Goal: Task Accomplishment & Management: Complete application form

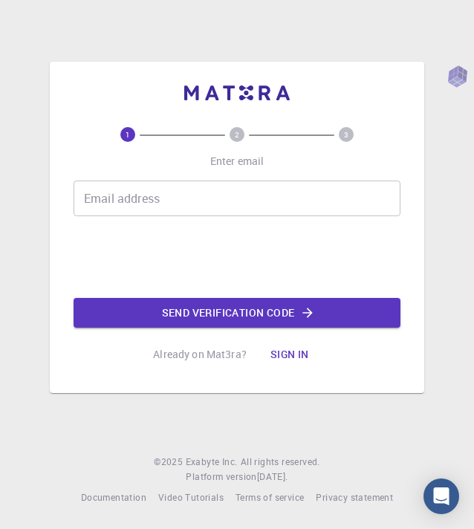
click at [232, 201] on input "Email address" at bounding box center [237, 198] width 327 height 36
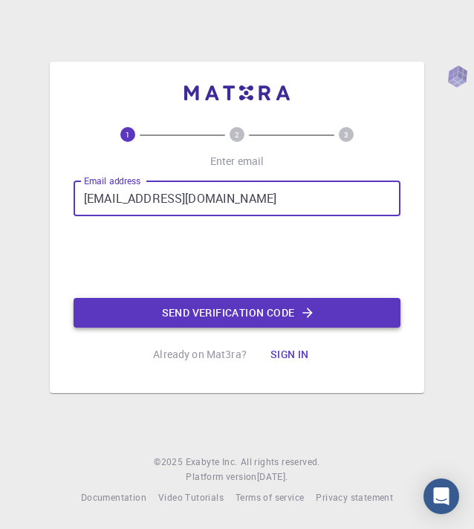
type input "[EMAIL_ADDRESS][DOMAIN_NAME]"
click at [172, 316] on button "Send verification code" at bounding box center [237, 313] width 327 height 30
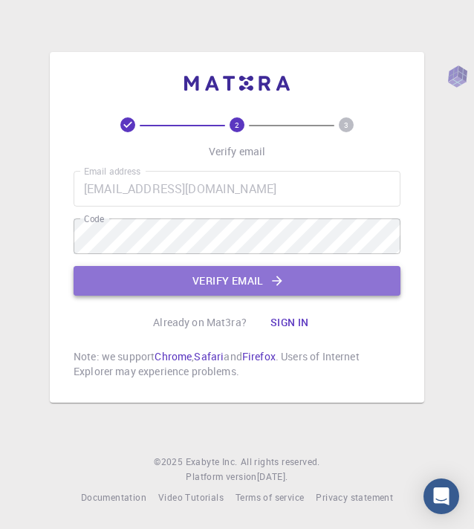
click at [323, 273] on button "Verify email" at bounding box center [237, 281] width 327 height 30
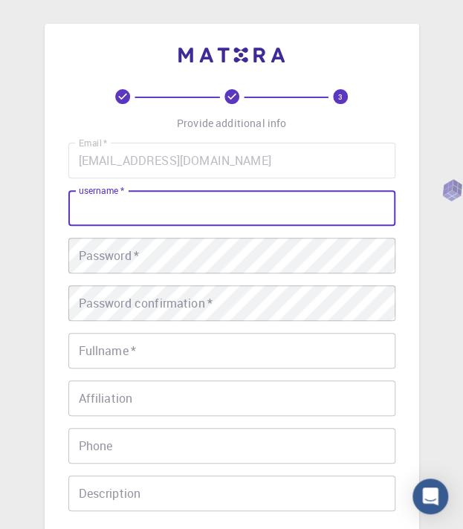
click at [292, 206] on input "username   *" at bounding box center [231, 208] width 327 height 36
type input "qwedrfgh"
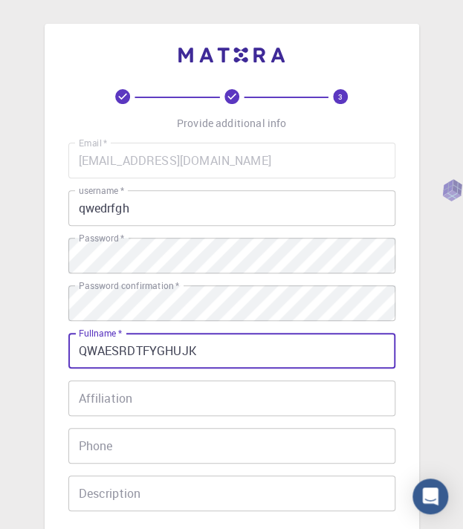
type input "QWAESRDTFYGHUJK"
click at [267, 394] on input "Affiliation" at bounding box center [231, 398] width 327 height 36
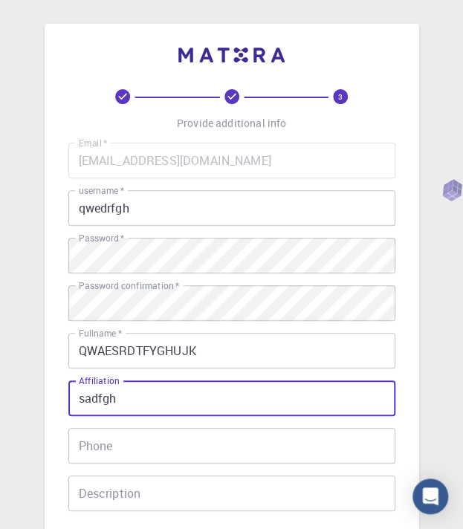
type input "sadfgh"
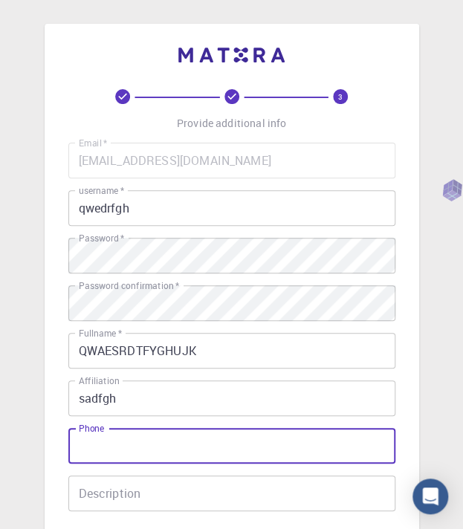
click at [234, 448] on input "Phone" at bounding box center [231, 446] width 327 height 36
type input "123898765"
click at [191, 500] on input "Description" at bounding box center [231, 493] width 327 height 36
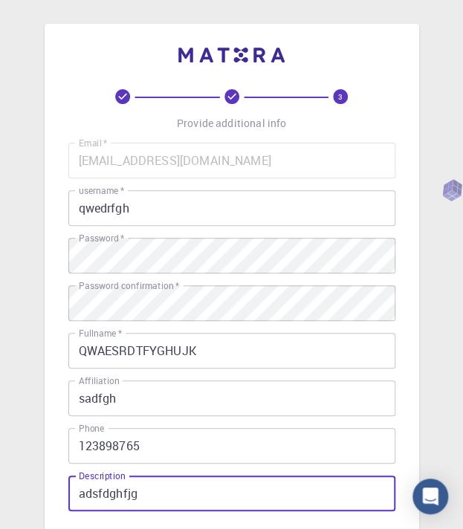
scroll to position [223, 0]
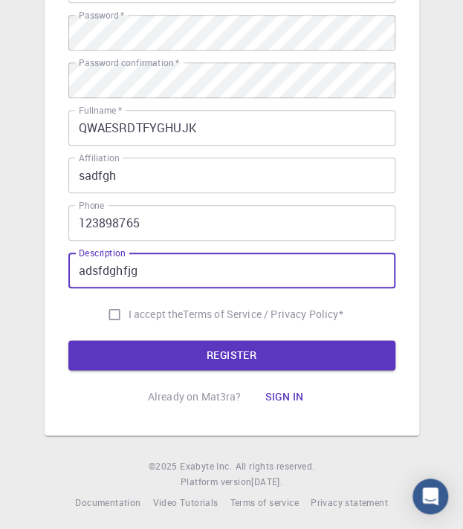
type input "adsfdghfjg"
click at [114, 312] on input "I accept the Terms of Service / Privacy Policy *" at bounding box center [114, 314] width 28 height 28
checkbox input "true"
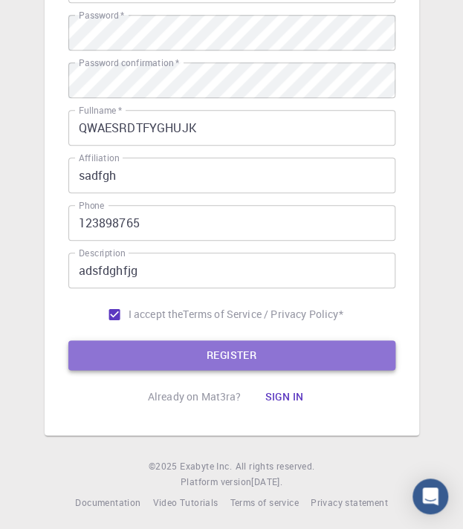
click at [152, 356] on button "REGISTER" at bounding box center [231, 355] width 327 height 30
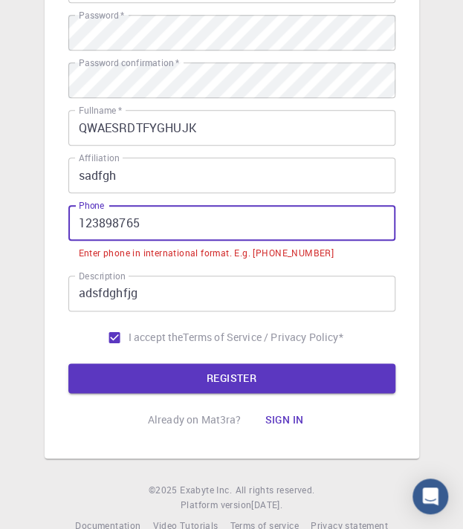
drag, startPoint x: 196, startPoint y: 227, endPoint x: 64, endPoint y: 228, distance: 132.2
click at [64, 228] on div "3 Provide additional info Email   * [EMAIL_ADDRESS][DOMAIN_NAME] Email   * user…" at bounding box center [232, 129] width 374 height 657
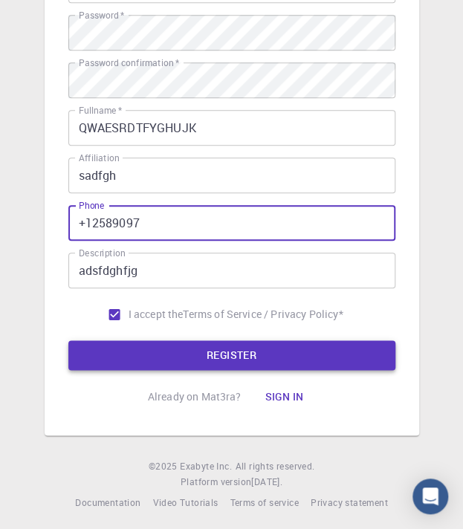
type input "+12589097"
click at [334, 348] on button "REGISTER" at bounding box center [231, 355] width 327 height 30
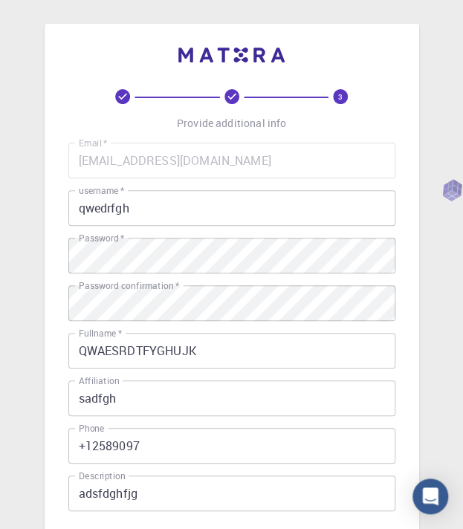
scroll to position [227, 0]
